Goal: Navigation & Orientation: Find specific page/section

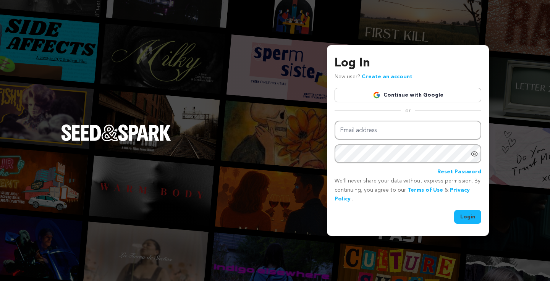
click at [448, 93] on link "Continue with Google" at bounding box center [408, 95] width 147 height 15
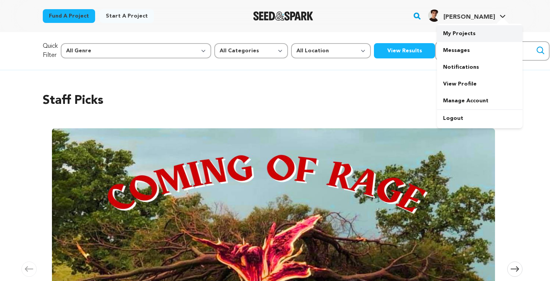
click at [459, 36] on link "My Projects" at bounding box center [480, 33] width 86 height 17
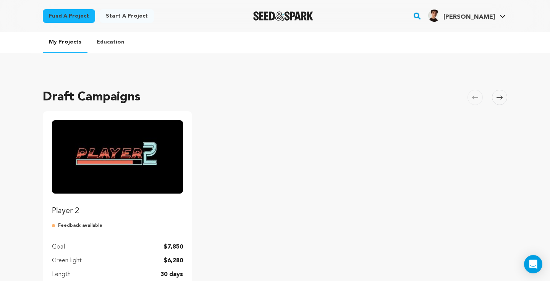
click at [139, 161] on img "Fund Player 2" at bounding box center [117, 156] width 131 height 73
